Goal: Transaction & Acquisition: Purchase product/service

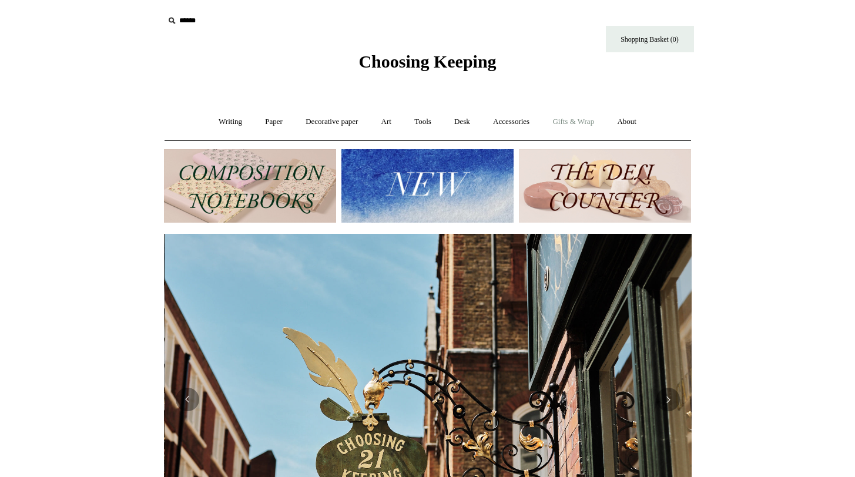
scroll to position [0, 528]
click at [588, 123] on link "Gifts & Wrap +" at bounding box center [573, 121] width 63 height 31
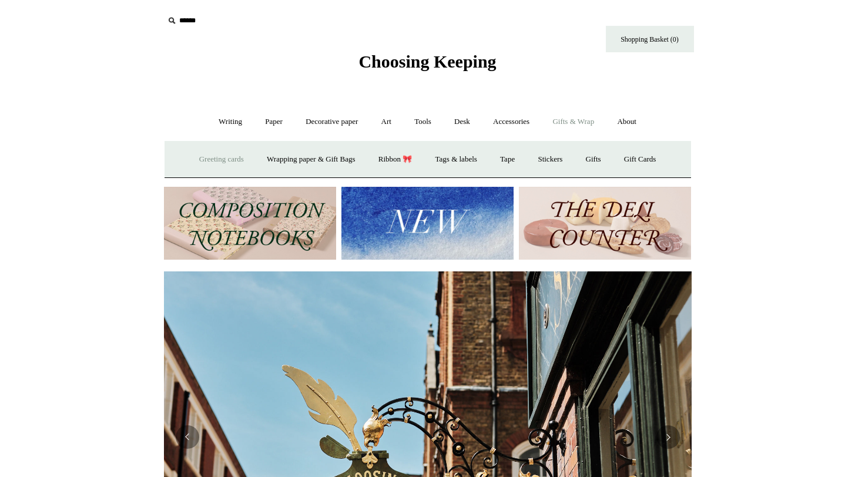
click at [227, 159] on link "Greeting cards +" at bounding box center [222, 159] width 66 height 31
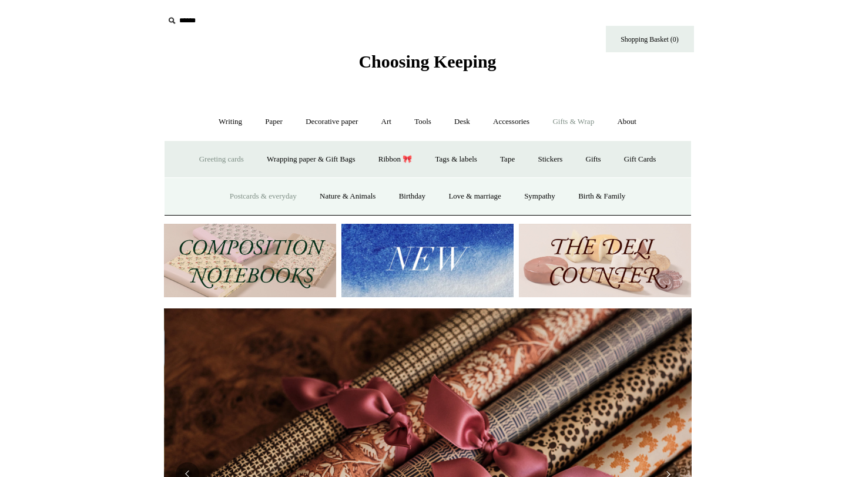
scroll to position [0, 1055]
click at [408, 196] on link "Birthday" at bounding box center [412, 196] width 48 height 31
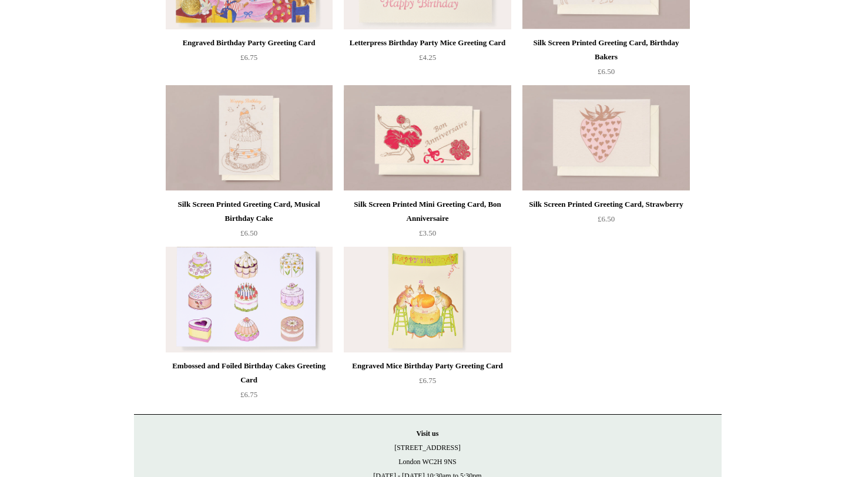
scroll to position [555, 0]
